Goal: Task Accomplishment & Management: Manage account settings

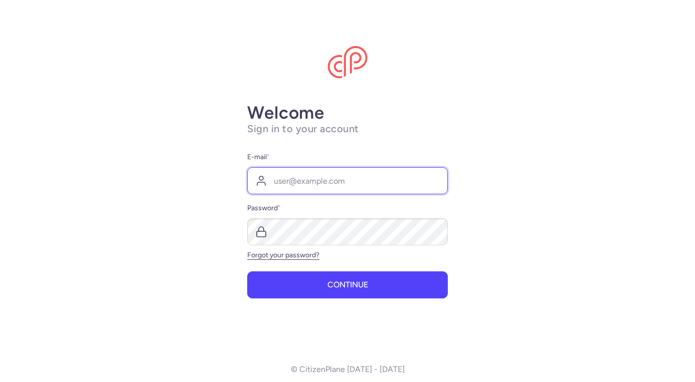
click at [314, 177] on input "E-mail *" at bounding box center [347, 180] width 201 height 27
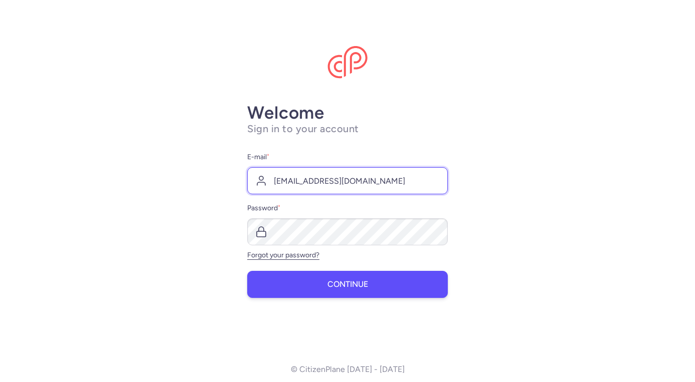
type input "ota@illyrianeagle.ch"
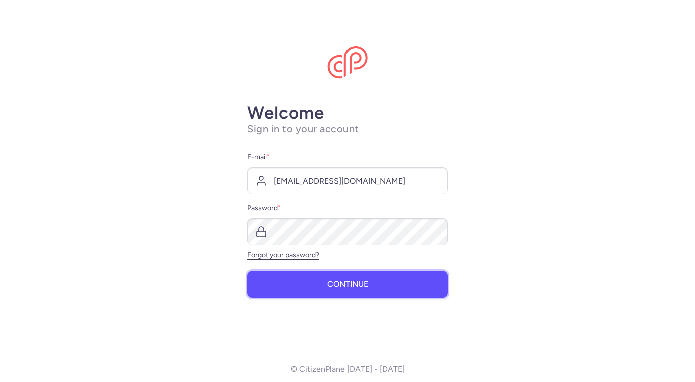
click at [337, 295] on button "Continue" at bounding box center [347, 284] width 201 height 27
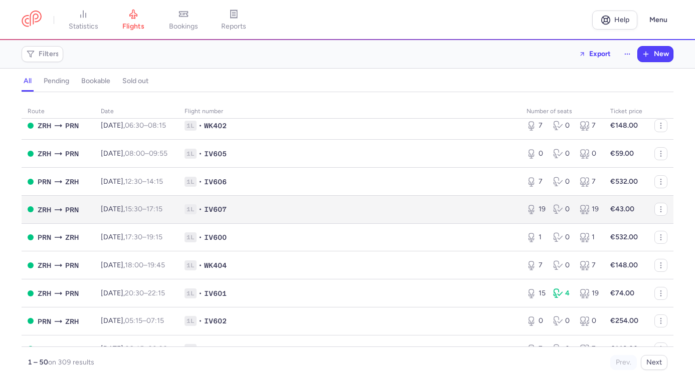
scroll to position [444, 0]
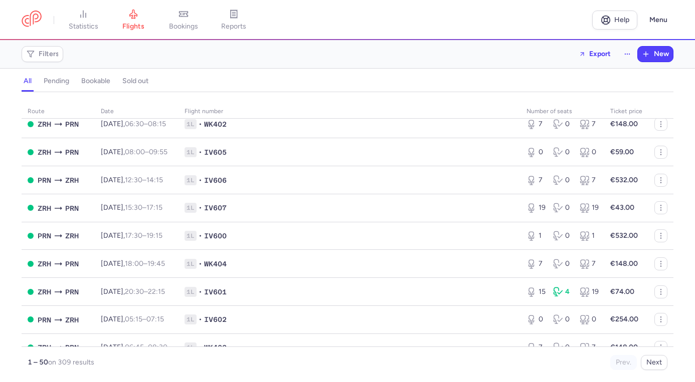
click at [408, 89] on div "all pending bookable sold out" at bounding box center [348, 84] width 652 height 18
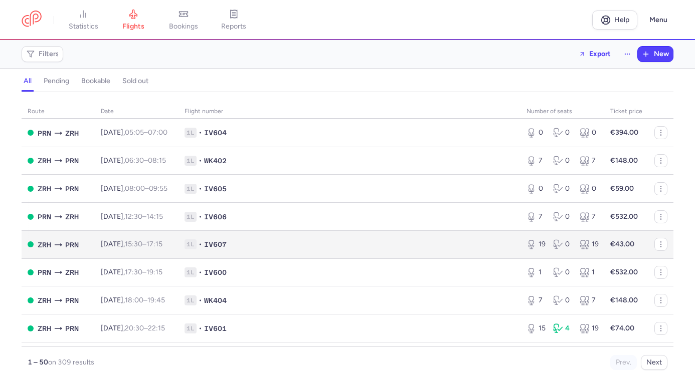
scroll to position [412, 0]
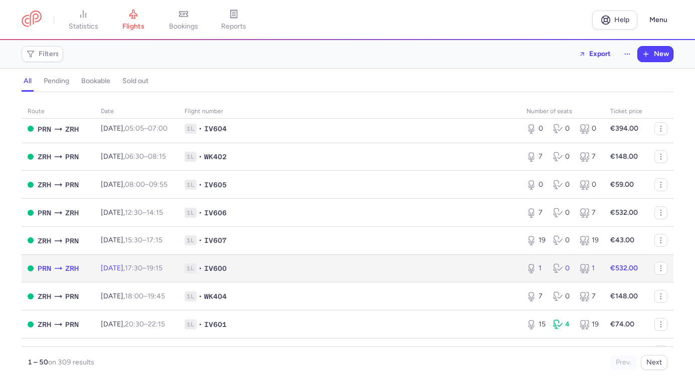
click at [285, 274] on span "1L • IV600" at bounding box center [349, 269] width 330 height 10
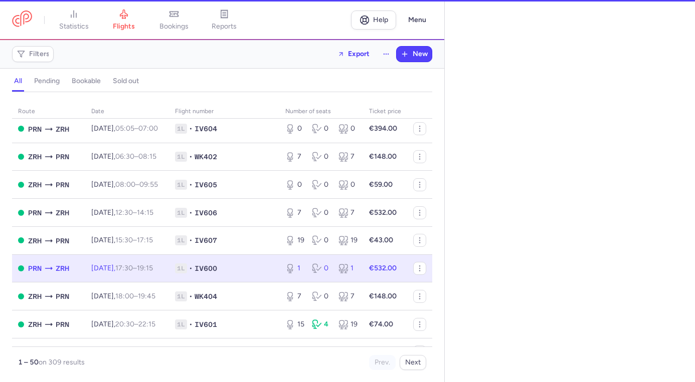
select select "hours"
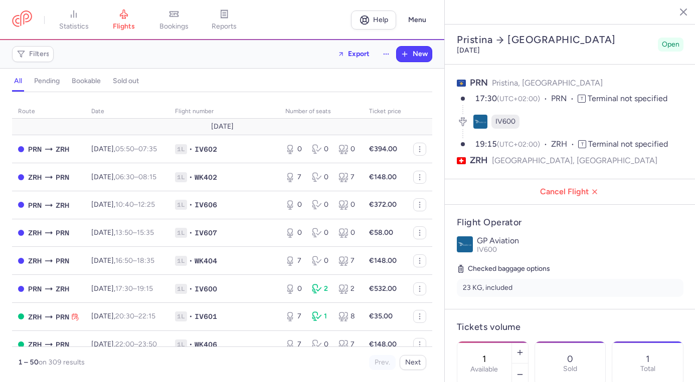
select select "hours"
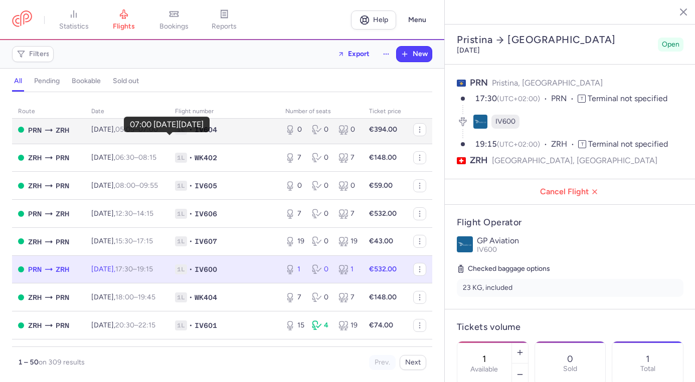
scroll to position [412, 0]
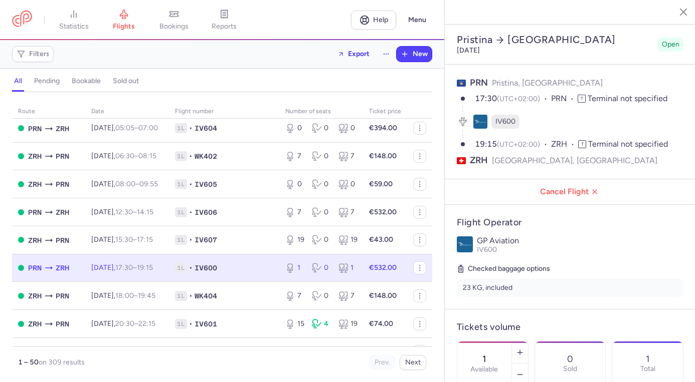
click at [278, 282] on td "1L • IV600" at bounding box center [224, 268] width 110 height 28
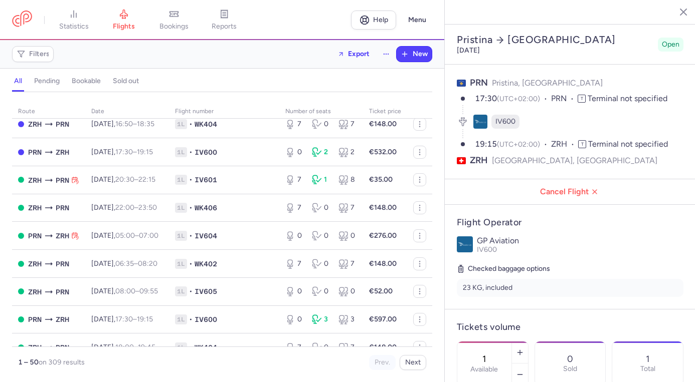
scroll to position [127, 0]
